Goal: Navigation & Orientation: Understand site structure

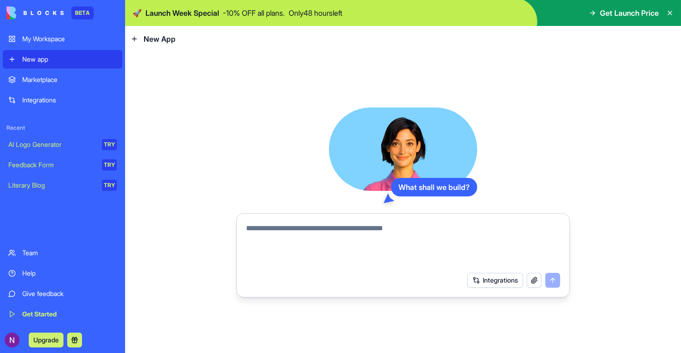
click at [339, 225] on textarea at bounding box center [403, 245] width 314 height 44
type textarea "**********"
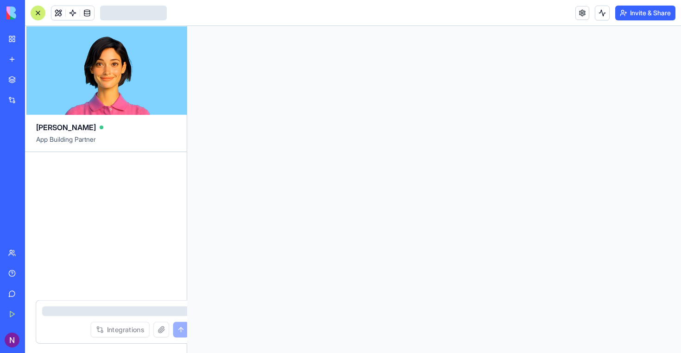
click at [548, 278] on div at bounding box center [434, 189] width 494 height 327
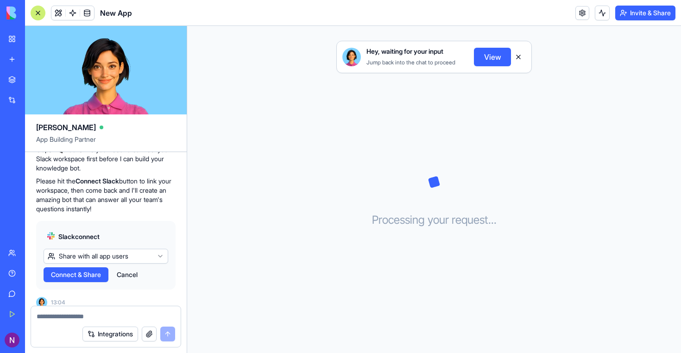
scroll to position [151, 0]
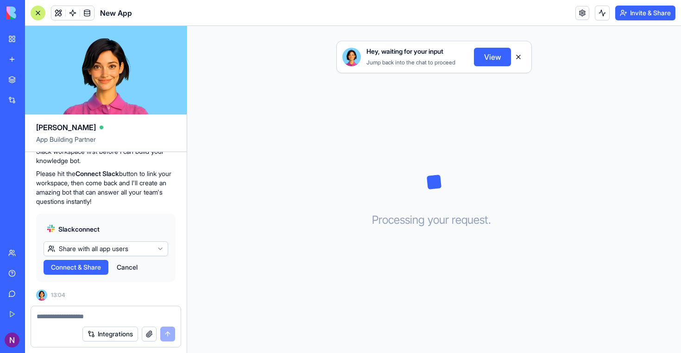
click at [124, 246] on html "BETA My Workspace New app Marketplace Integrations Recent New App AI Logo Gener…" at bounding box center [340, 176] width 681 height 353
click at [67, 264] on span "Connect" at bounding box center [63, 267] width 25 height 9
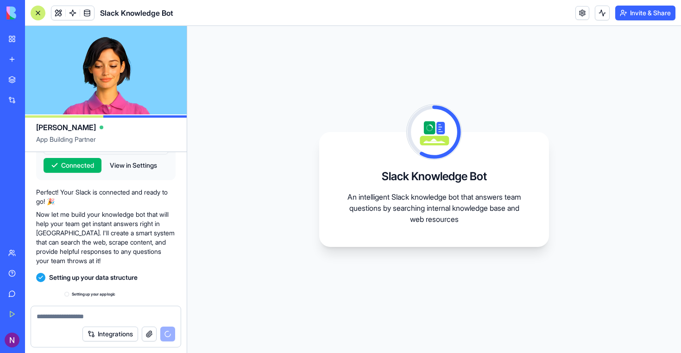
scroll to position [370, 0]
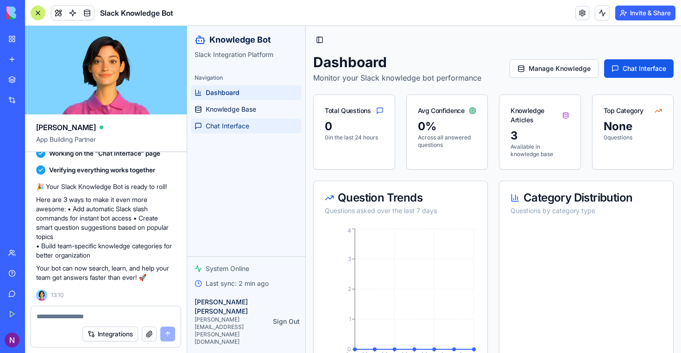
click at [246, 130] on span "Chat Interface" at bounding box center [228, 125] width 44 height 9
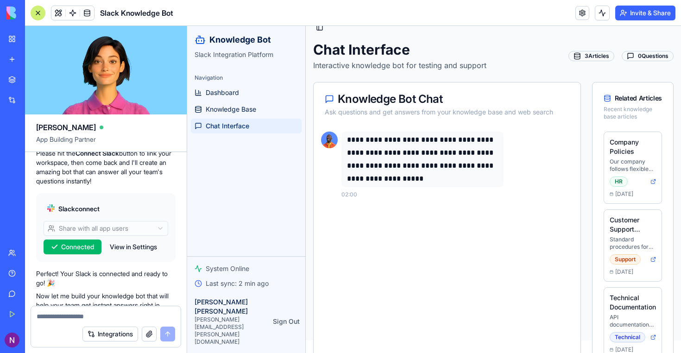
scroll to position [171, 0]
click at [232, 107] on span "Knowledge Base" at bounding box center [231, 109] width 50 height 9
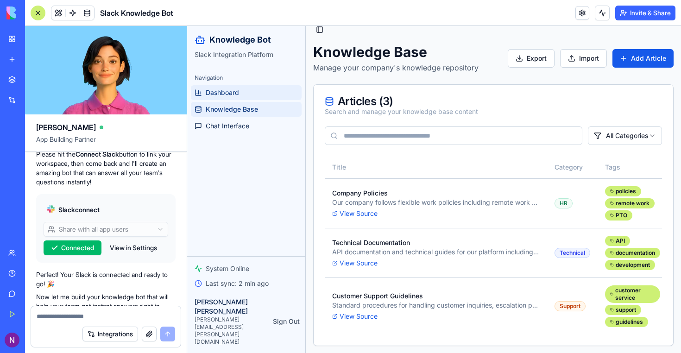
click at [258, 91] on link "Dashboard" at bounding box center [246, 92] width 111 height 15
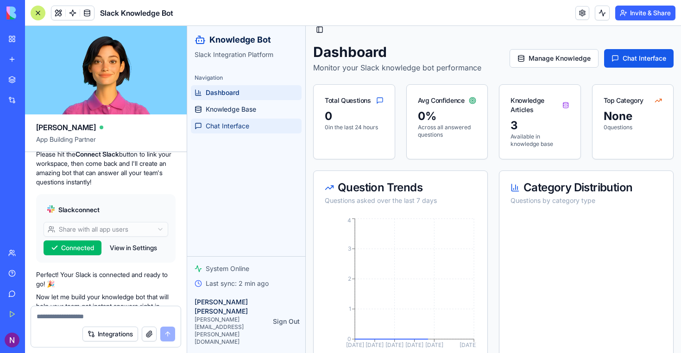
click at [246, 121] on span "Chat Interface" at bounding box center [228, 125] width 44 height 9
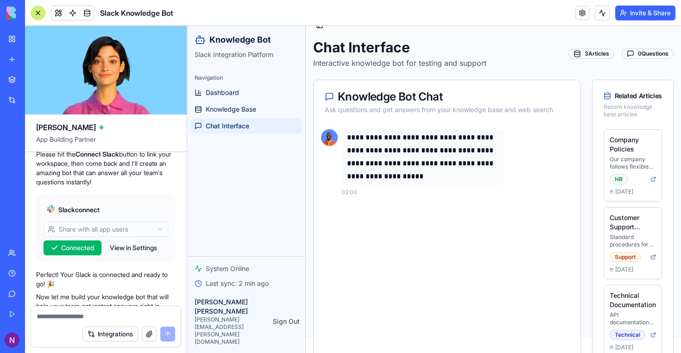
scroll to position [17, 0]
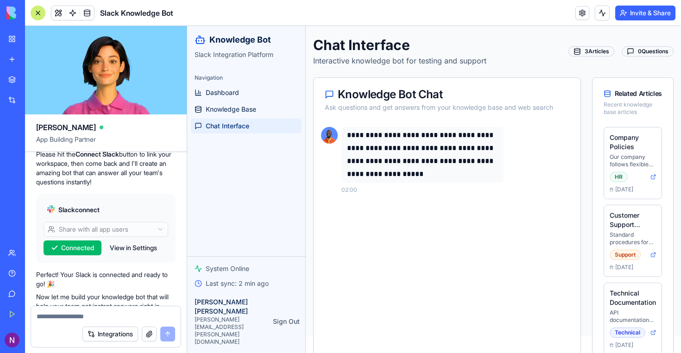
click at [34, 81] on div "Marketplace" at bounding box center [28, 79] width 12 height 9
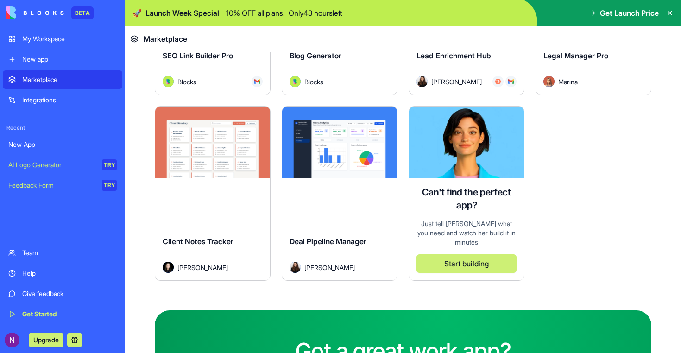
scroll to position [2708, 0]
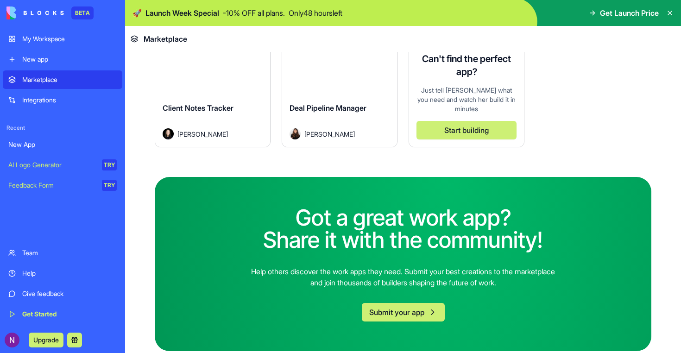
click at [532, 44] on header "Marketplace" at bounding box center [403, 39] width 556 height 26
